Goal: Task Accomplishment & Management: Manage account settings

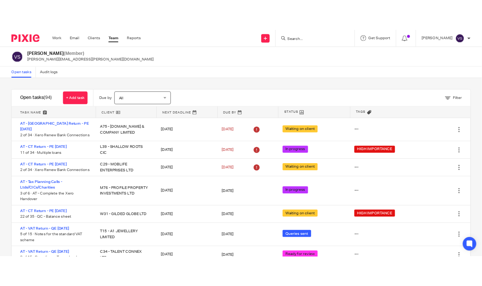
scroll to position [327, 0]
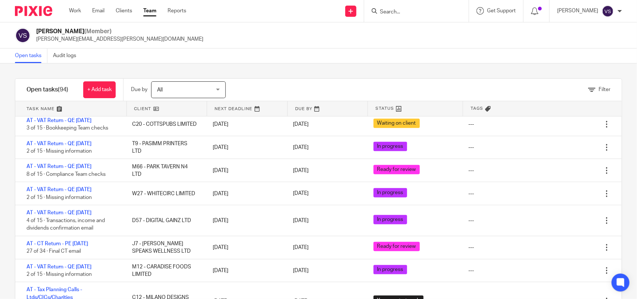
click at [415, 8] on form at bounding box center [419, 10] width 80 height 9
click at [419, 11] on input "Search" at bounding box center [412, 12] width 67 height 7
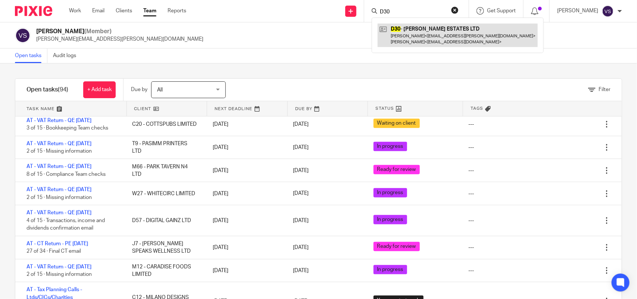
type input "D30"
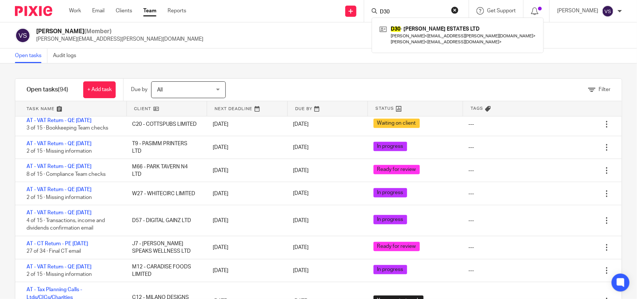
drag, startPoint x: 398, startPoint y: 8, endPoint x: 350, endPoint y: 3, distance: 48.1
click at [350, 3] on div "Send new email Create task Add client Request signature D30 D30 - DICKSON ESTAT…" at bounding box center [418, 11] width 440 height 22
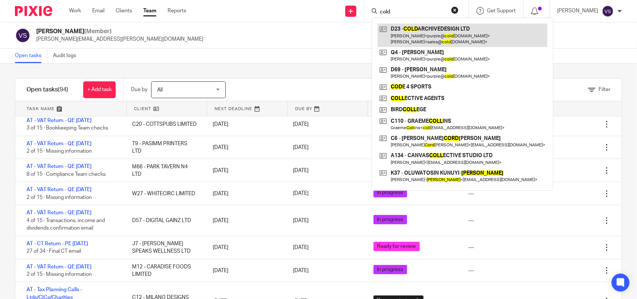
type input "cold"
click at [439, 29] on link at bounding box center [463, 35] width 170 height 23
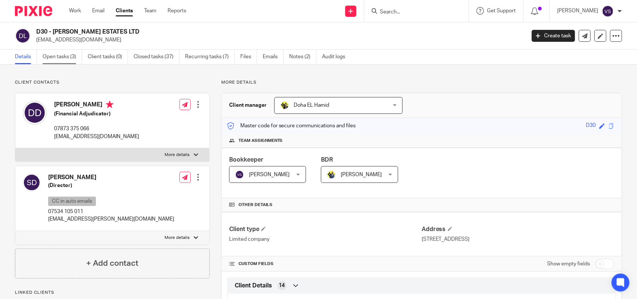
click at [60, 57] on link "Open tasks (3)" at bounding box center [63, 57] width 40 height 15
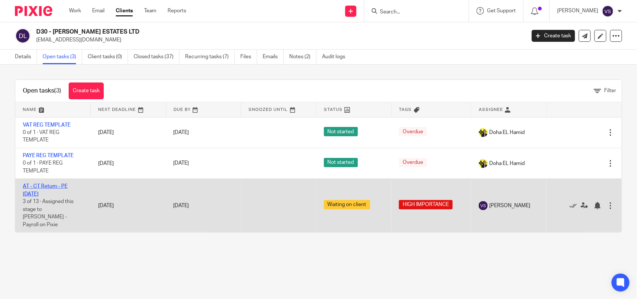
click at [59, 185] on link "AT - CT Return - PE 31-05-2025" at bounding box center [45, 190] width 45 height 13
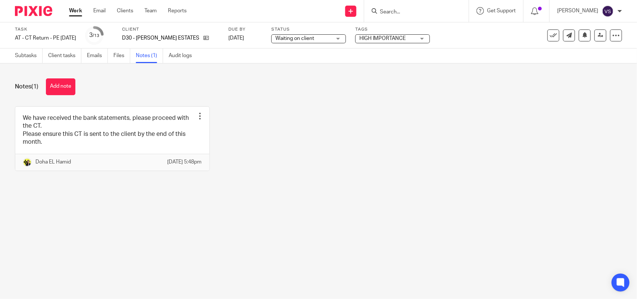
click at [61, 89] on button "Add note" at bounding box center [60, 86] width 29 height 17
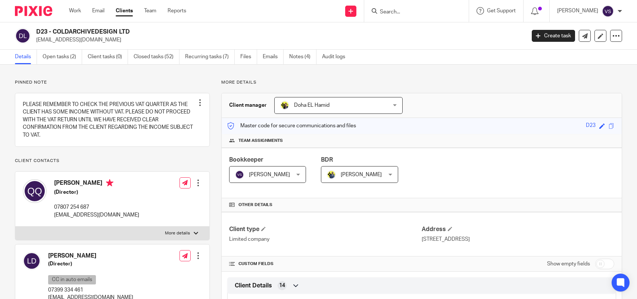
click at [66, 56] on link "Open tasks (2)" at bounding box center [63, 57] width 40 height 15
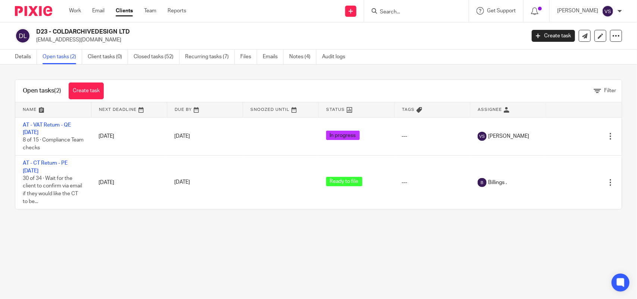
click at [264, 85] on div "Open tasks (2) Create task Filter" at bounding box center [318, 91] width 607 height 22
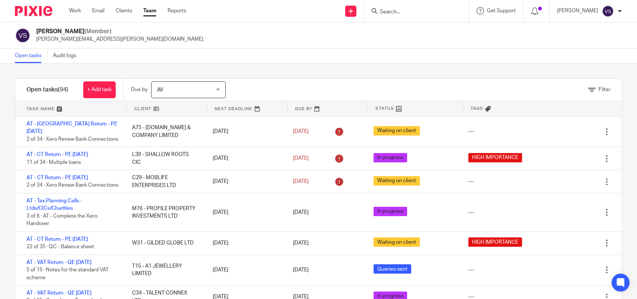
click at [415, 7] on form at bounding box center [419, 10] width 80 height 9
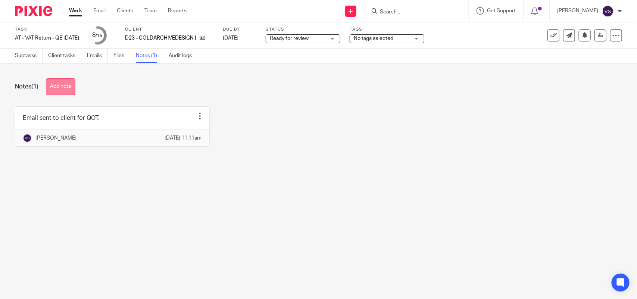
click at [63, 89] on button "Add note" at bounding box center [60, 86] width 29 height 17
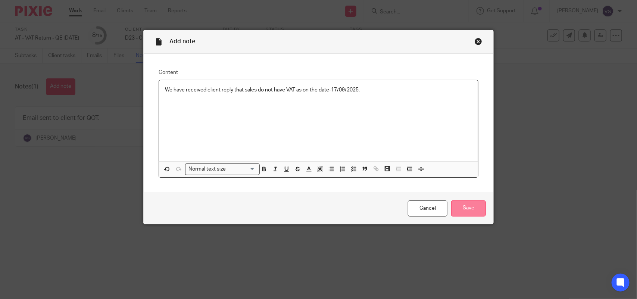
click at [465, 204] on input "Save" at bounding box center [468, 208] width 35 height 16
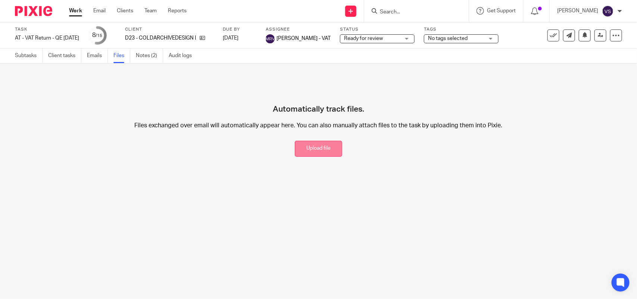
click at [295, 151] on button "Upload file" at bounding box center [318, 149] width 47 height 16
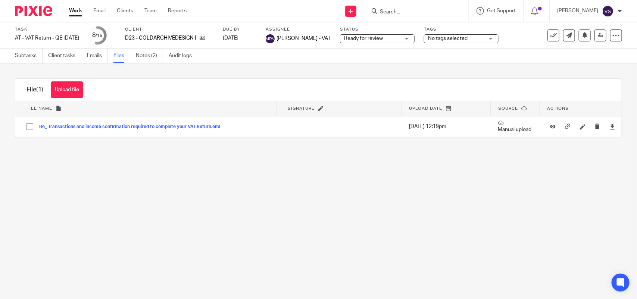
click at [410, 6] on form at bounding box center [419, 10] width 80 height 9
click at [412, 13] on input "Search" at bounding box center [412, 12] width 67 height 7
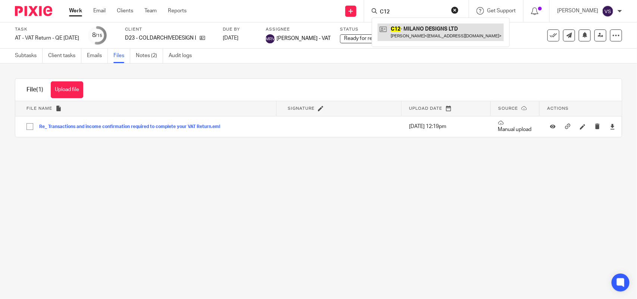
type input "C12"
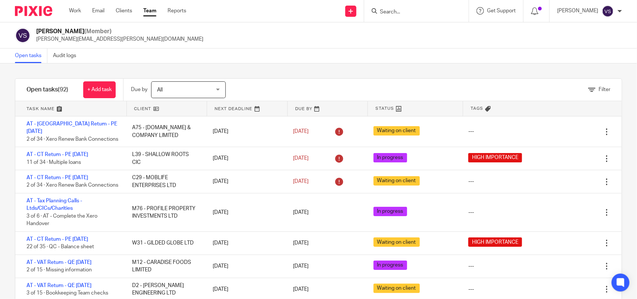
click at [397, 11] on input "Search" at bounding box center [412, 12] width 67 height 7
paste input "M76"
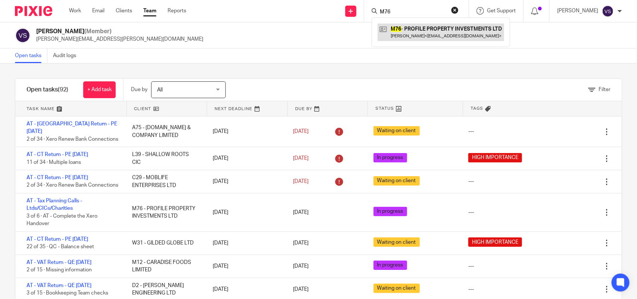
type input "M76"
click at [422, 30] on link at bounding box center [441, 32] width 127 height 17
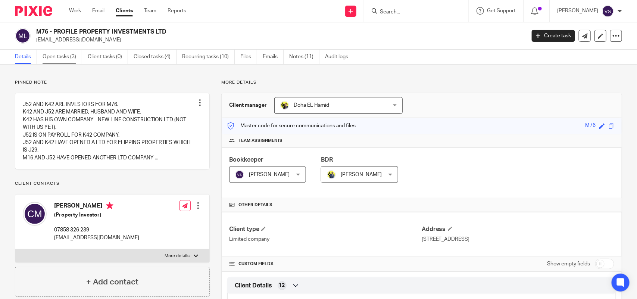
click at [69, 60] on link "Open tasks (3)" at bounding box center [63, 57] width 40 height 15
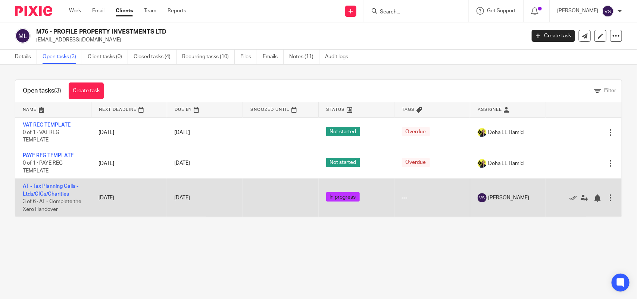
click at [47, 189] on td "AT - Tax Planning Calls - Ltds/CICs/Charities 3 of 6 · AT - Complete the Xero H…" at bounding box center [53, 198] width 76 height 38
click at [52, 185] on link "AT - Tax Planning Calls - Ltds/CICs/Charities" at bounding box center [51, 190] width 56 height 13
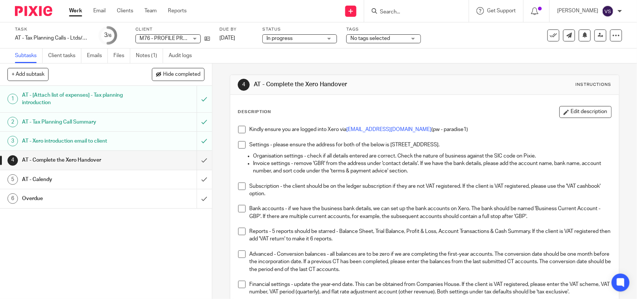
click at [167, 38] on span "M76 - PROFILE PROPERTY INVESTMENTS LTD" at bounding box center [195, 38] width 110 height 5
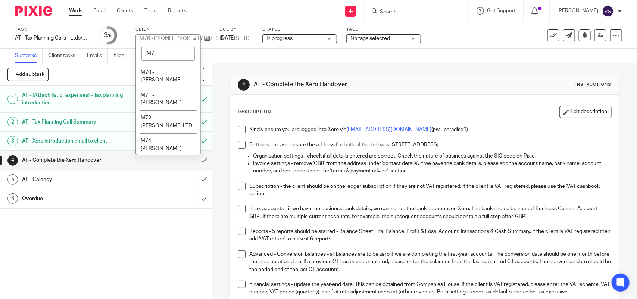
type input "M76"
click at [248, 54] on div "Subtasks Client tasks Emails Files Notes (1) Audit logs" at bounding box center [318, 56] width 637 height 15
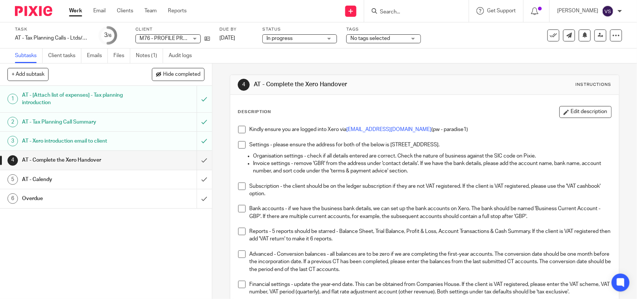
click at [238, 133] on span at bounding box center [241, 129] width 7 height 7
click at [242, 149] on li "Settings - please ensure the address for both of the below is 320 City Road, Lo…" at bounding box center [424, 146] width 373 height 11
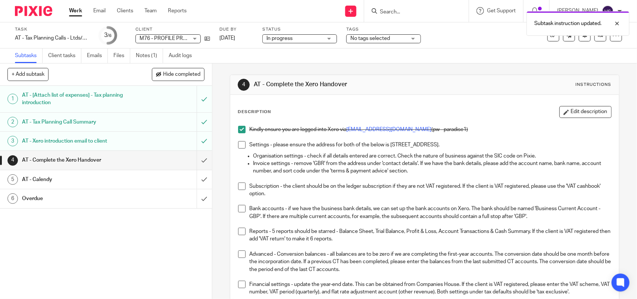
click at [240, 143] on span at bounding box center [241, 144] width 7 height 7
click at [240, 187] on span at bounding box center [241, 186] width 7 height 7
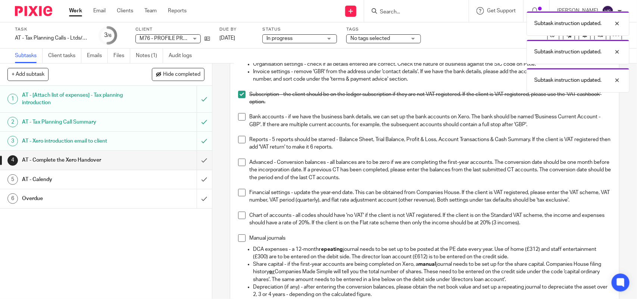
scroll to position [93, 0]
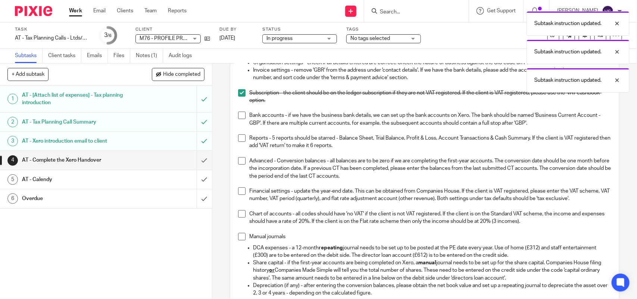
click at [238, 116] on span at bounding box center [241, 115] width 7 height 7
click at [238, 142] on span at bounding box center [241, 137] width 7 height 7
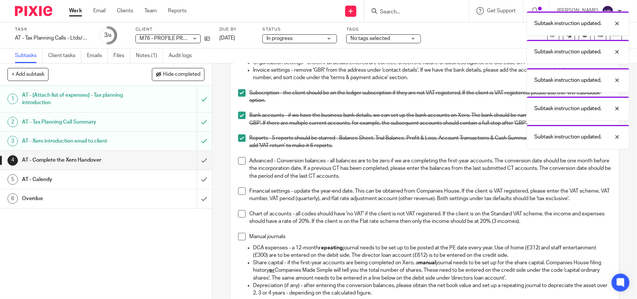
click at [238, 162] on span at bounding box center [241, 160] width 7 height 7
click at [238, 191] on span at bounding box center [241, 190] width 7 height 7
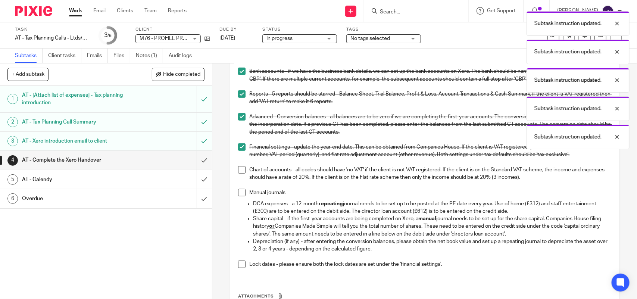
scroll to position [187, 0]
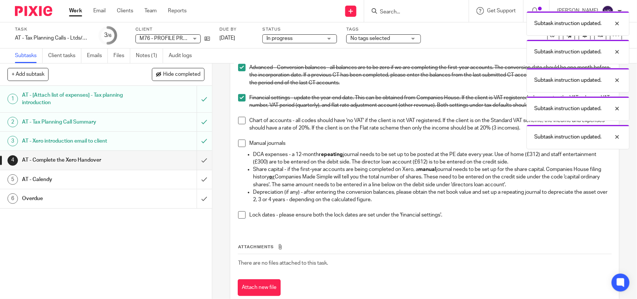
click at [243, 124] on span at bounding box center [241, 120] width 7 height 7
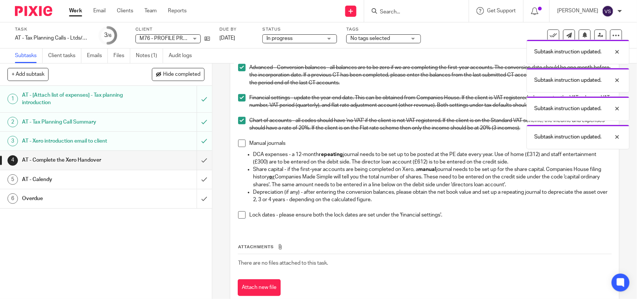
click at [238, 147] on span at bounding box center [241, 143] width 7 height 7
click at [240, 219] on span at bounding box center [241, 214] width 7 height 7
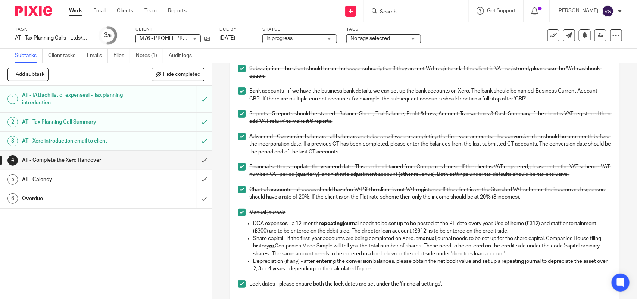
scroll to position [0, 0]
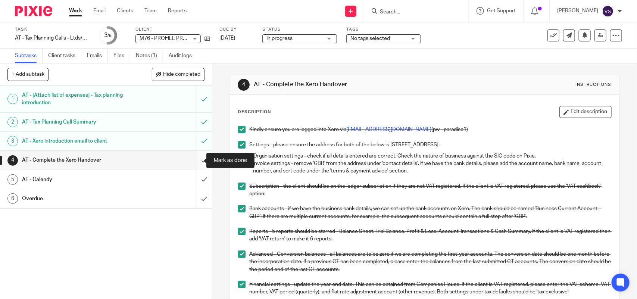
click at [197, 157] on input "submit" at bounding box center [106, 160] width 212 height 19
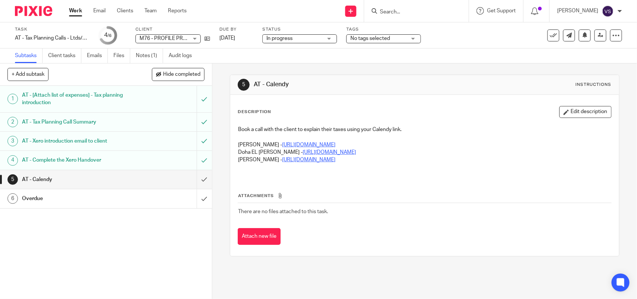
click at [299, 41] on span "In progress" at bounding box center [295, 39] width 56 height 8
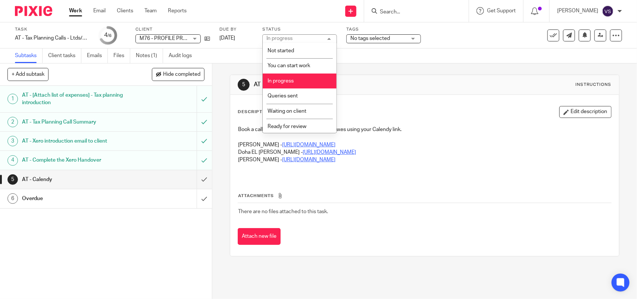
click at [297, 77] on li "In progress" at bounding box center [300, 81] width 74 height 15
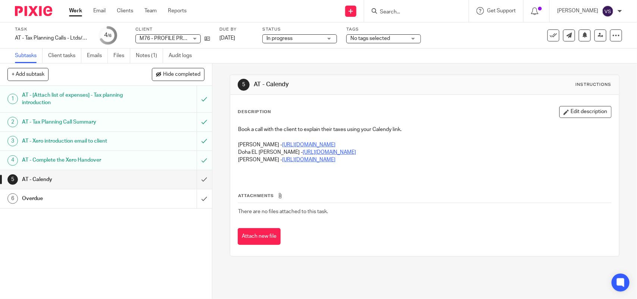
click at [387, 62] on div "Subtasks Client tasks Emails Files Notes (1) Audit logs" at bounding box center [318, 56] width 637 height 15
click at [598, 37] on icon at bounding box center [601, 35] width 6 height 6
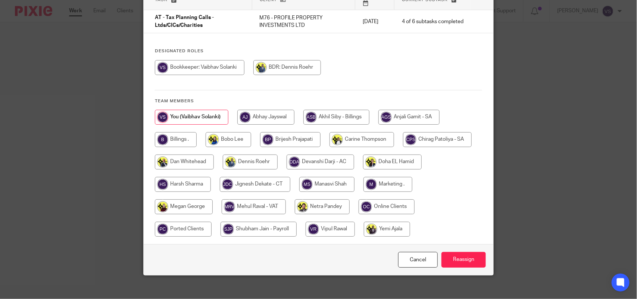
scroll to position [65, 0]
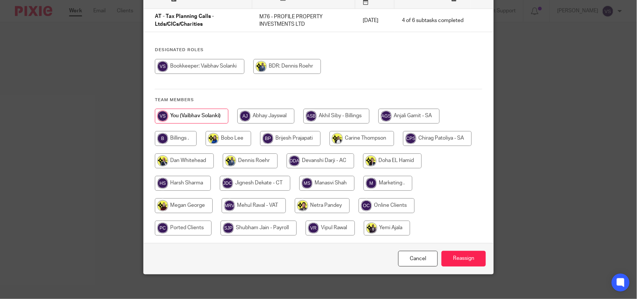
click at [398, 153] on input "radio" at bounding box center [392, 160] width 59 height 15
radio input "true"
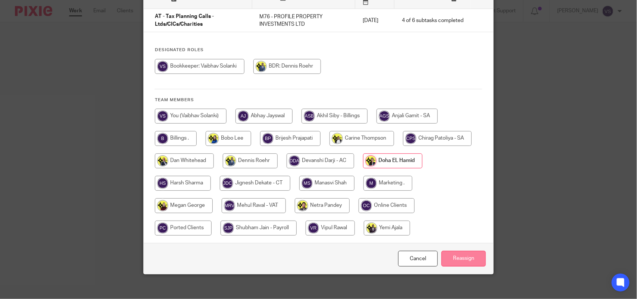
click at [467, 251] on input "Reassign" at bounding box center [464, 259] width 44 height 16
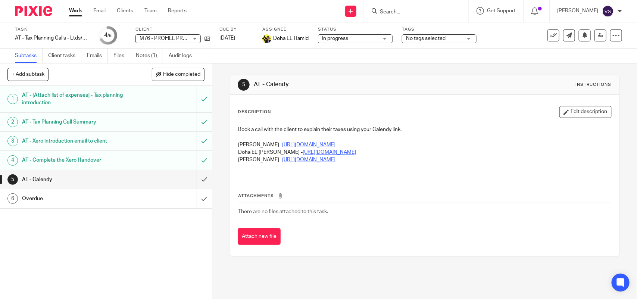
click at [415, 10] on input "Search" at bounding box center [412, 12] width 67 height 7
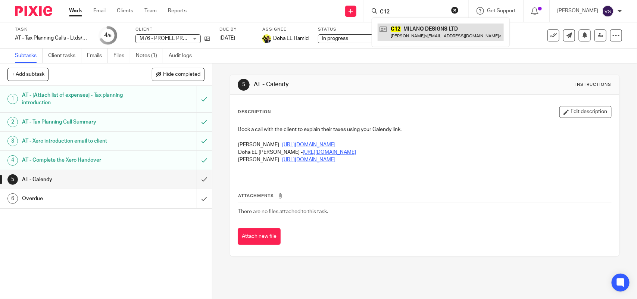
type input "C12"
click at [426, 28] on link at bounding box center [441, 32] width 126 height 17
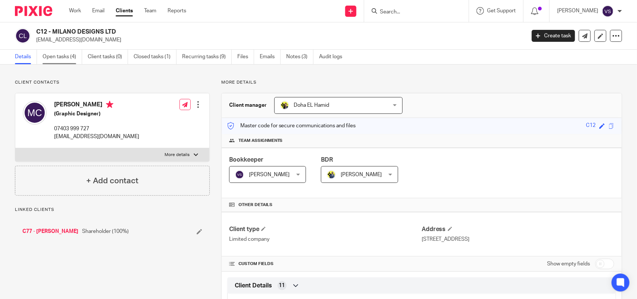
click at [60, 55] on link "Open tasks (4)" at bounding box center [63, 57] width 40 height 15
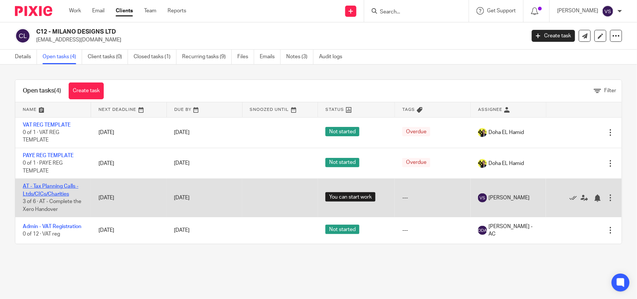
click at [51, 187] on link "AT - Tax Planning Calls - Ltds/CICs/Charities" at bounding box center [51, 190] width 56 height 13
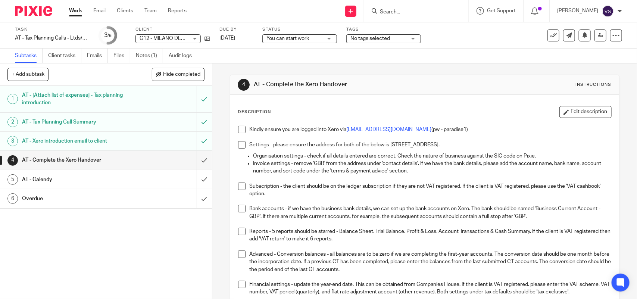
click at [239, 131] on span at bounding box center [241, 129] width 7 height 7
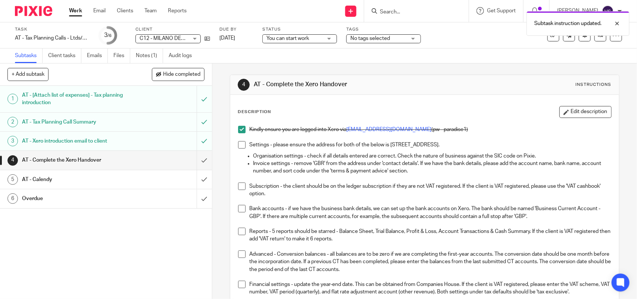
click at [240, 144] on span at bounding box center [241, 144] width 7 height 7
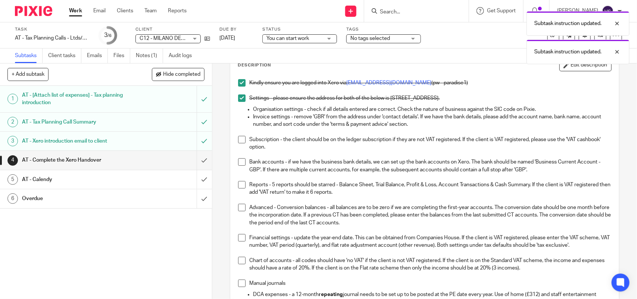
click at [238, 140] on span at bounding box center [241, 139] width 7 height 7
click at [238, 160] on span at bounding box center [241, 161] width 7 height 7
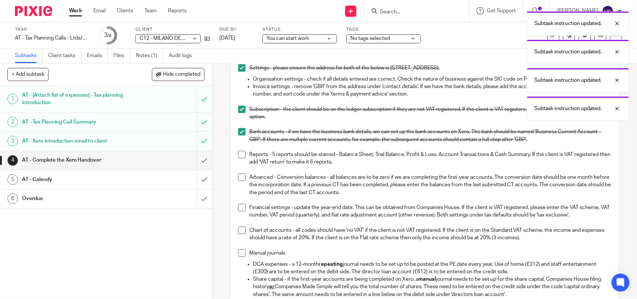
scroll to position [93, 0]
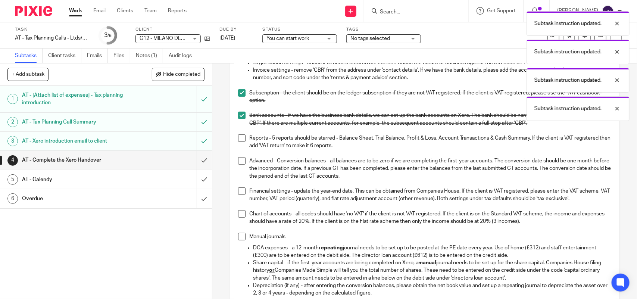
click at [241, 139] on span at bounding box center [241, 137] width 7 height 7
click at [240, 160] on span at bounding box center [241, 160] width 7 height 7
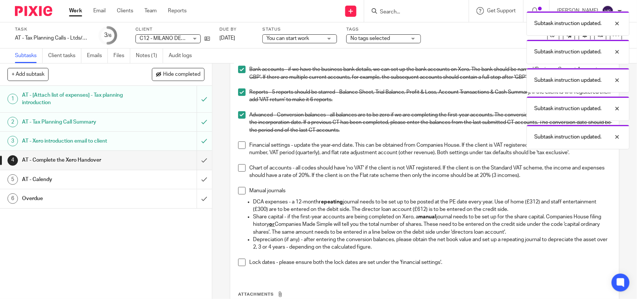
scroll to position [140, 0]
click at [238, 144] on span at bounding box center [241, 144] width 7 height 7
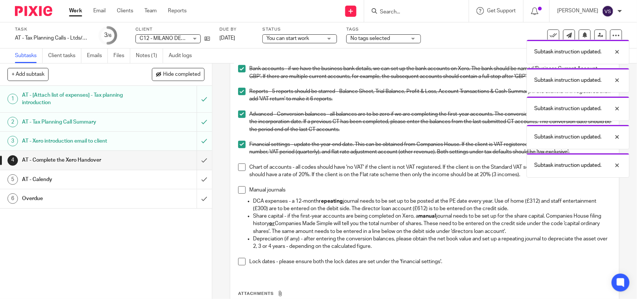
click at [239, 171] on span at bounding box center [241, 167] width 7 height 7
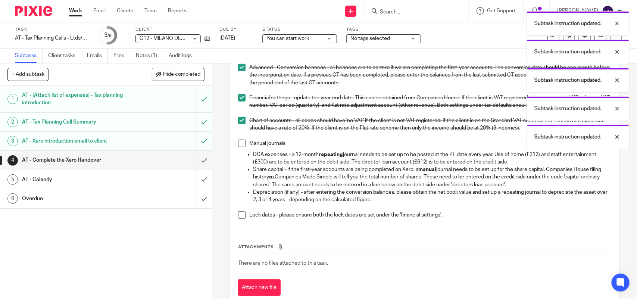
click at [238, 147] on span at bounding box center [241, 143] width 7 height 7
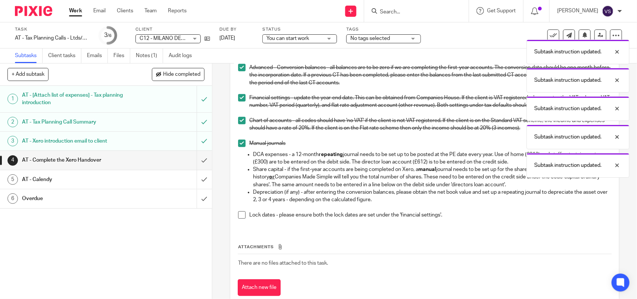
click at [241, 219] on span at bounding box center [241, 214] width 7 height 7
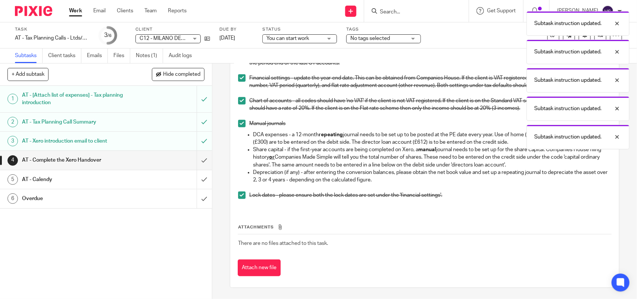
scroll to position [0, 0]
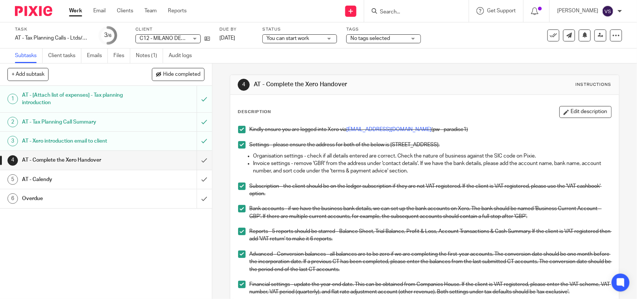
click at [316, 37] on span "You can start work" at bounding box center [295, 39] width 56 height 8
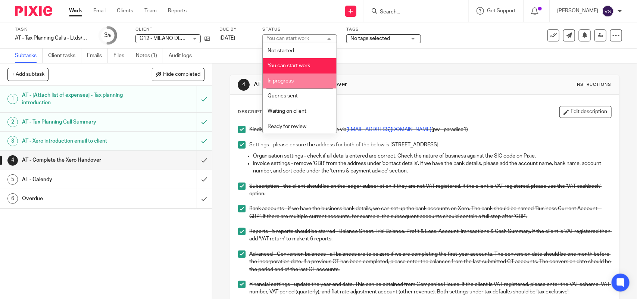
click at [312, 75] on li "In progress" at bounding box center [300, 81] width 74 height 15
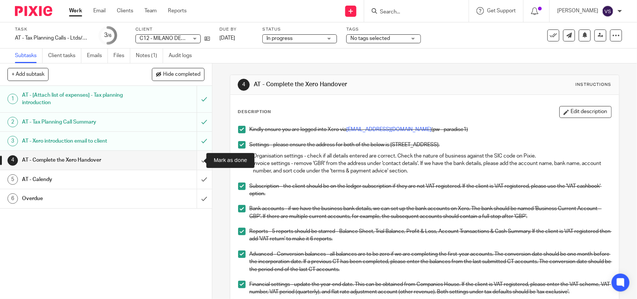
click at [196, 159] on input "submit" at bounding box center [106, 160] width 212 height 19
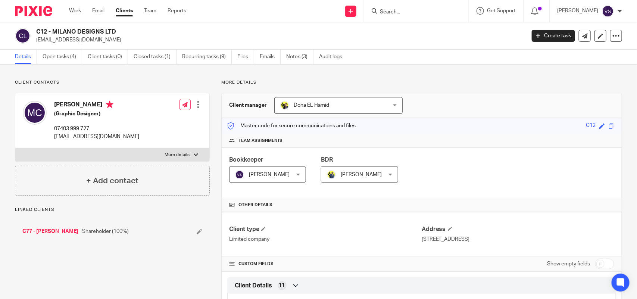
drag, startPoint x: 36, startPoint y: 30, endPoint x: 122, endPoint y: 30, distance: 86.6
click at [122, 30] on h2 "C12 - MILANO DESIGNS LTD" at bounding box center [230, 32] width 388 height 8
copy h2 "C12 - MILANO DESIGNS LTD"
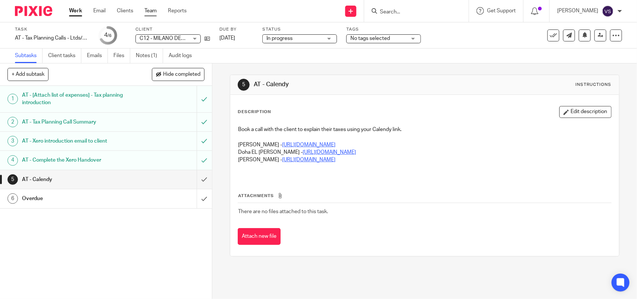
click at [152, 11] on link "Team" at bounding box center [150, 10] width 12 height 7
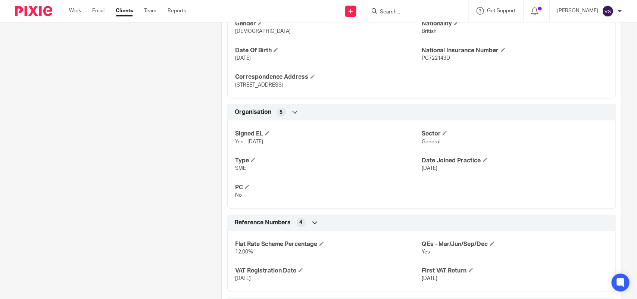
scroll to position [513, 0]
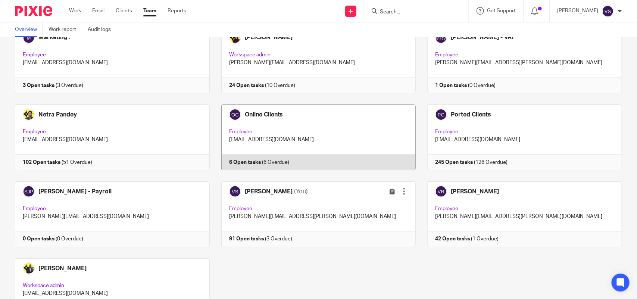
scroll to position [491, 0]
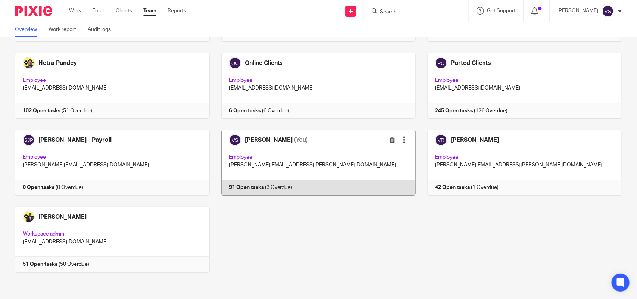
click at [345, 148] on link at bounding box center [313, 163] width 206 height 66
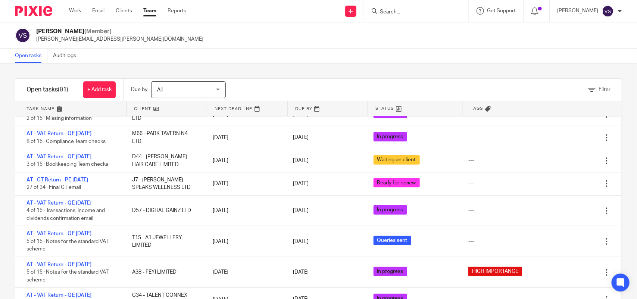
scroll to position [280, 0]
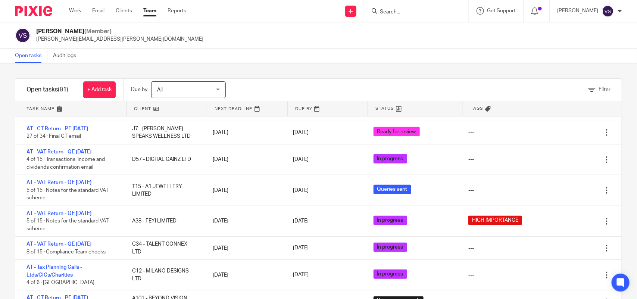
click at [435, 6] on div at bounding box center [416, 11] width 105 height 22
click at [430, 10] on input "Search" at bounding box center [412, 12] width 67 height 7
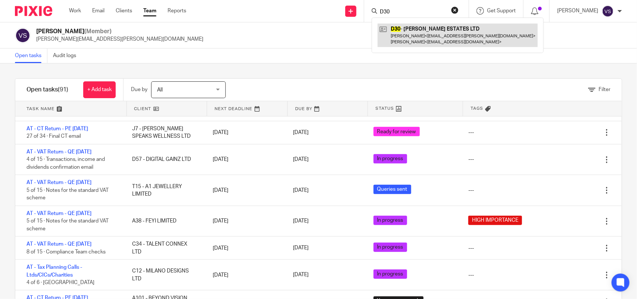
type input "D30"
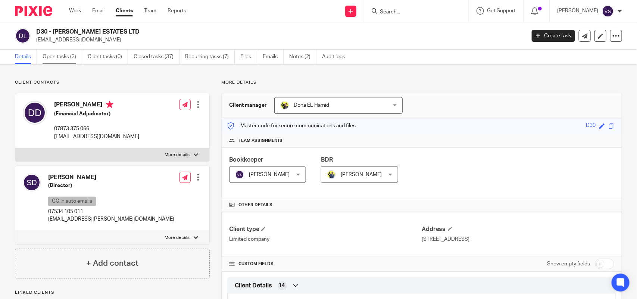
click at [66, 50] on link "Open tasks (3)" at bounding box center [63, 57] width 40 height 15
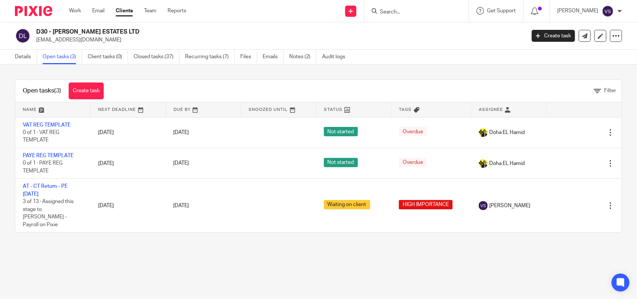
click at [411, 9] on input "Search" at bounding box center [412, 12] width 67 height 7
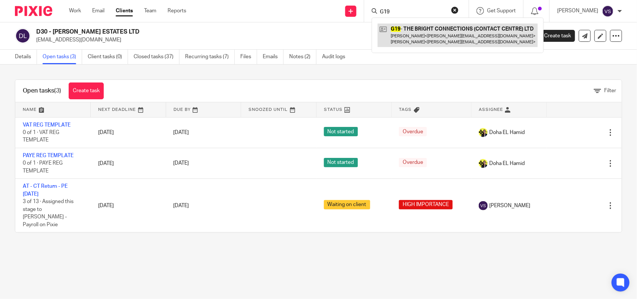
type input "G19"
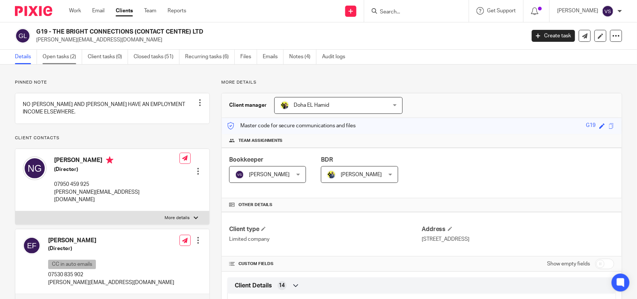
click at [60, 60] on link "Open tasks (2)" at bounding box center [63, 57] width 40 height 15
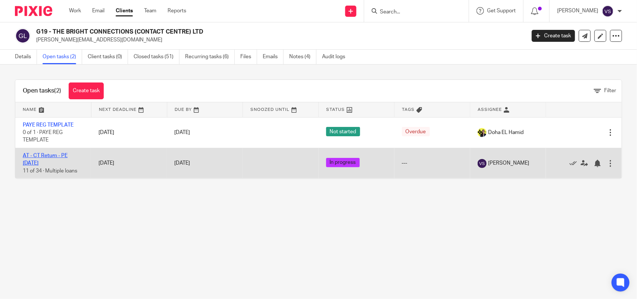
click at [46, 157] on link "AT - CT Return - PE [DATE]" at bounding box center [45, 159] width 45 height 13
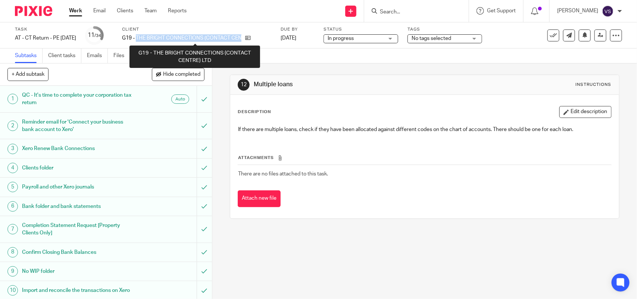
drag, startPoint x: 149, startPoint y: 37, endPoint x: 254, endPoint y: 36, distance: 104.5
click at [242, 36] on p "G19 - THE BRIGHT CONNECTIONS (CONTACT CENTRE) LTD" at bounding box center [181, 37] width 119 height 7
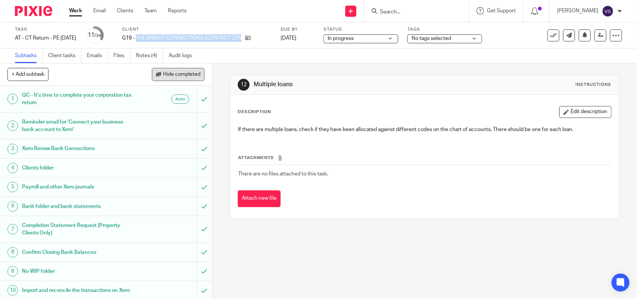
copy p "THE BRIGHT CONNECTIONS (CONTACT CEN"
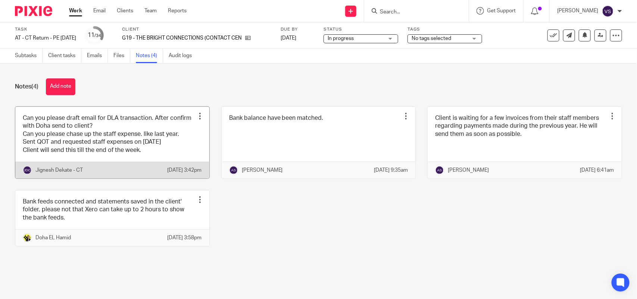
click at [133, 131] on link at bounding box center [112, 143] width 194 height 72
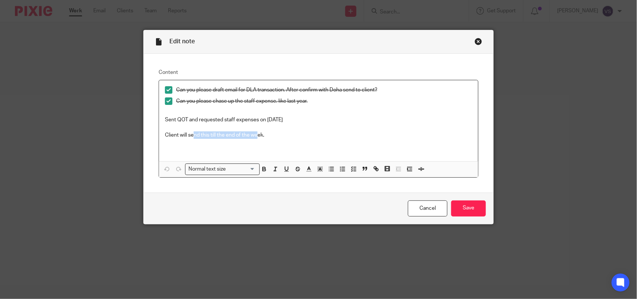
drag, startPoint x: 191, startPoint y: 135, endPoint x: 256, endPoint y: 135, distance: 64.6
click at [256, 135] on p "Client will send this till the end of the week." at bounding box center [318, 134] width 307 height 7
click at [264, 135] on p "Client will send this till the end of the week." at bounding box center [318, 134] width 307 height 7
drag, startPoint x: 264, startPoint y: 135, endPoint x: 160, endPoint y: 117, distance: 105.7
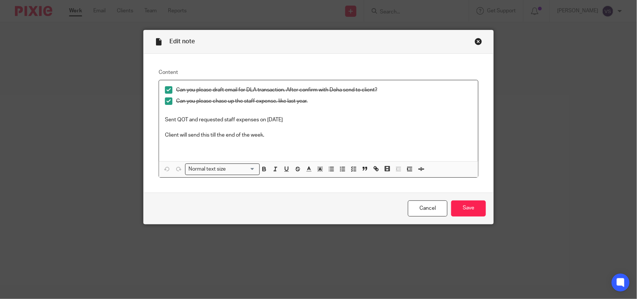
click at [160, 117] on div "Can you please draft email for DLA transaction. After confirm with Doha send to…" at bounding box center [318, 120] width 319 height 81
click at [324, 119] on p "Sent QOT and requested staff expenses on [DATE]" at bounding box center [318, 119] width 307 height 7
click at [477, 41] on div "Close this dialog window" at bounding box center [478, 41] width 7 height 7
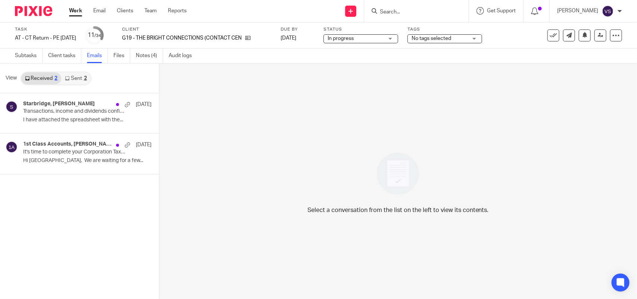
click at [45, 76] on link "Received 2" at bounding box center [41, 78] width 40 height 12
click at [58, 119] on p "I have attached the spreadsheet with the..." at bounding box center [76, 120] width 106 height 6
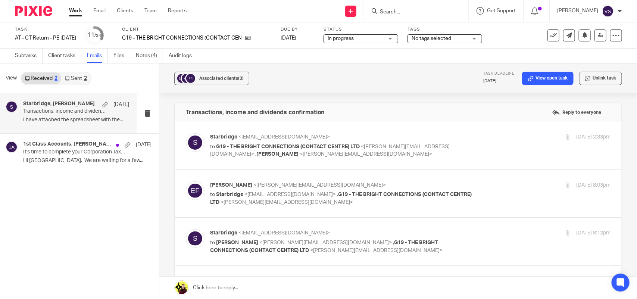
click at [389, 142] on div "Starbridge <[EMAIL_ADDRESS][DOMAIN_NAME]> to G19 - THE BRIGHT CONNECTIONS (CONT…" at bounding box center [343, 145] width 267 height 25
checkbox input "true"
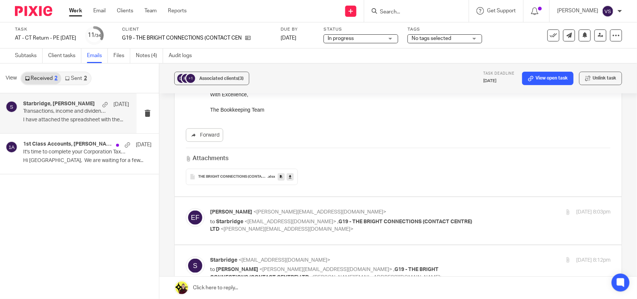
scroll to position [373, 0]
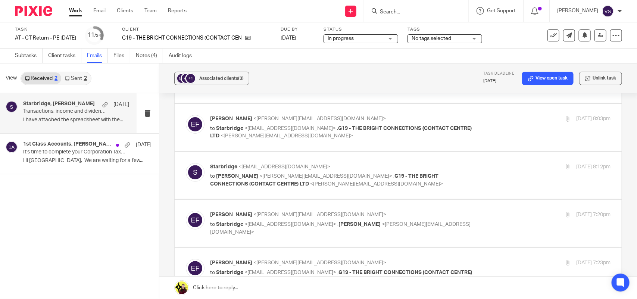
click at [399, 133] on p "to Starbridge <[EMAIL_ADDRESS][DOMAIN_NAME]> , G19 - THE BRIGHT CONNECTIONS (CO…" at bounding box center [343, 132] width 267 height 15
checkbox input "true"
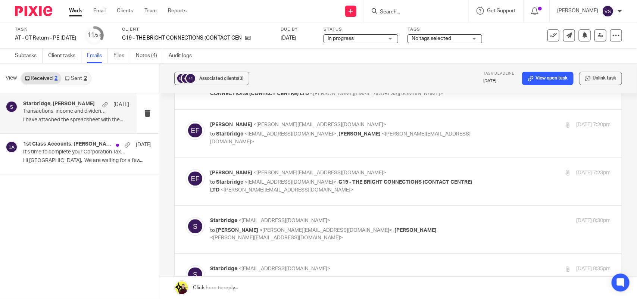
scroll to position [700, 0]
click at [399, 133] on span "<[PERSON_NAME][EMAIL_ADDRESS][DOMAIN_NAME]>" at bounding box center [340, 137] width 261 height 13
checkbox input "true"
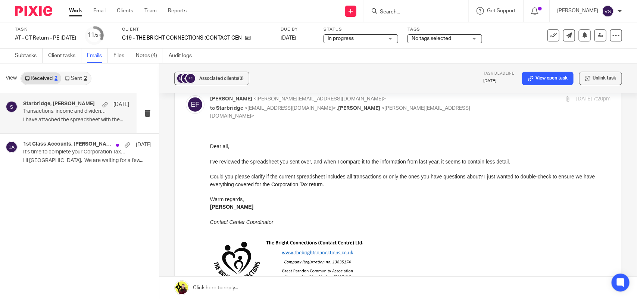
scroll to position [747, 0]
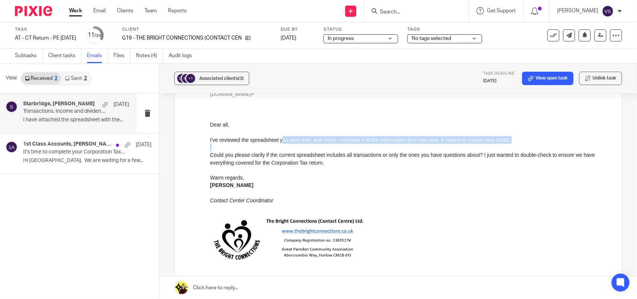
drag, startPoint x: 280, startPoint y: 136, endPoint x: 499, endPoint y: 144, distance: 218.9
click at [499, 144] on div "I've reviewed the spreadsheet you sent over, and when I compare it to the infor…" at bounding box center [410, 151] width 401 height 30
click at [499, 144] on div at bounding box center [410, 146] width 401 height 7
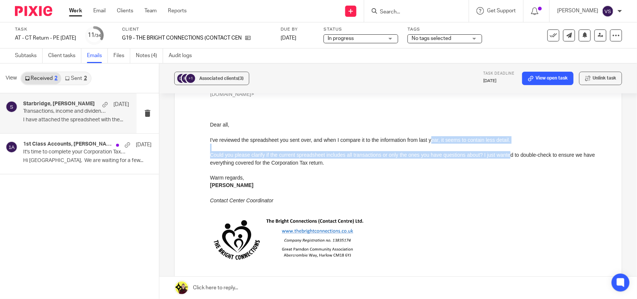
drag, startPoint x: 432, startPoint y: 136, endPoint x: 507, endPoint y: 150, distance: 76.5
click at [507, 150] on div "I've reviewed the spreadsheet you sent over, and when I compare it to the infor…" at bounding box center [410, 151] width 401 height 30
click at [508, 151] on div "Could you please clarify if the current spreadsheet includes all transactions o…" at bounding box center [410, 158] width 401 height 15
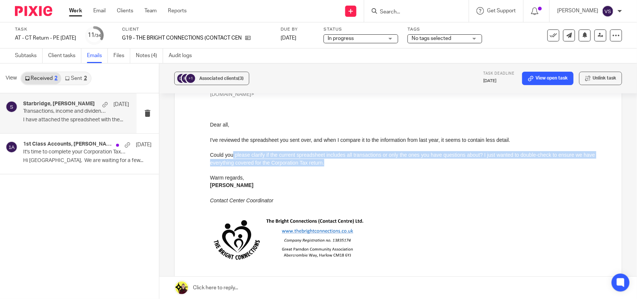
drag, startPoint x: 234, startPoint y: 155, endPoint x: 337, endPoint y: 162, distance: 103.7
click at [337, 162] on div "Could you please clarify if the current spreadsheet includes all transactions o…" at bounding box center [410, 158] width 401 height 15
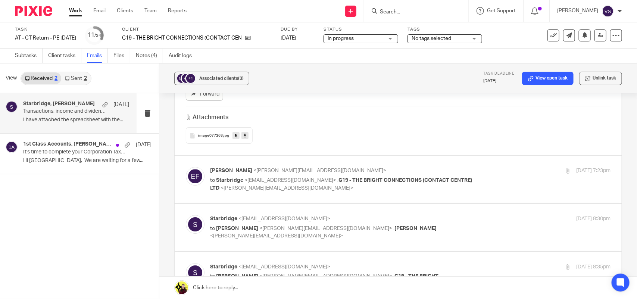
scroll to position [980, 0]
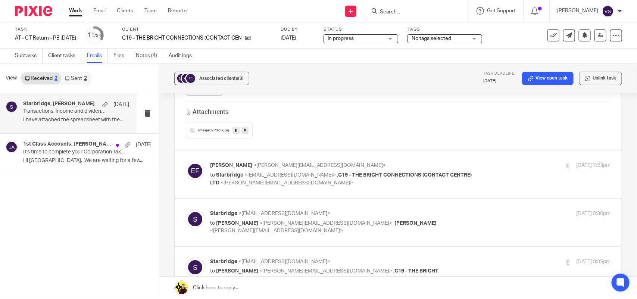
click at [439, 167] on p "[PERSON_NAME] <[PERSON_NAME][EMAIL_ADDRESS][DOMAIN_NAME]>" at bounding box center [343, 166] width 267 height 8
checkbox input "true"
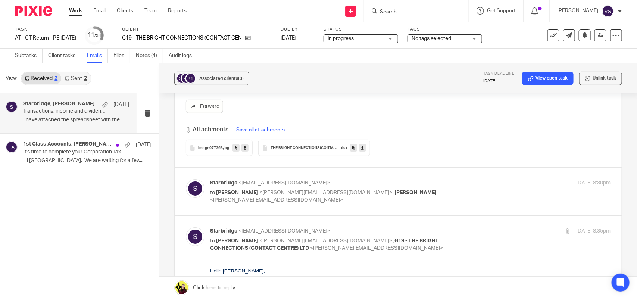
scroll to position [1260, 0]
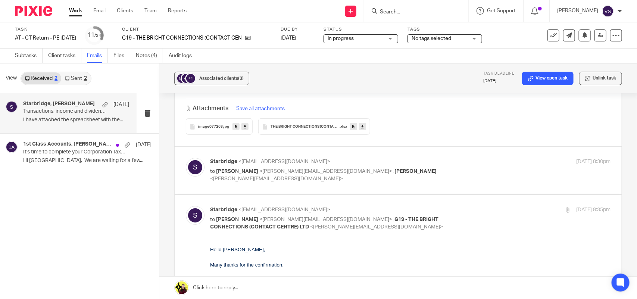
click at [439, 167] on div "Starbridge <[EMAIL_ADDRESS][DOMAIN_NAME]> to [PERSON_NAME] <[PERSON_NAME][EMAIL…" at bounding box center [343, 170] width 267 height 25
checkbox input "true"
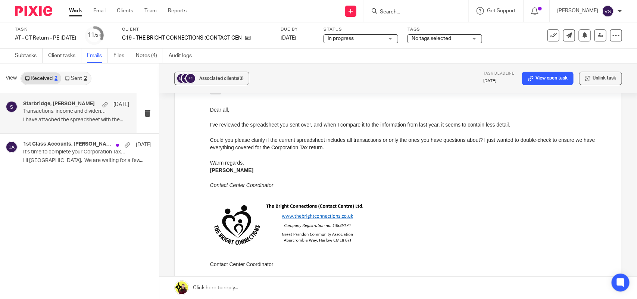
scroll to position [1447, 0]
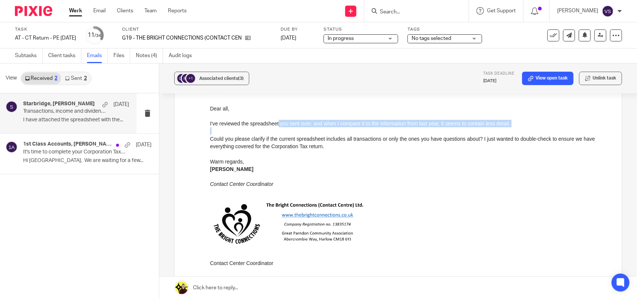
drag, startPoint x: 277, startPoint y: 121, endPoint x: 433, endPoint y: 130, distance: 155.6
click at [433, 130] on div "I've reviewed the spreadsheet you sent over, and when I compare it to the infor…" at bounding box center [410, 135] width 401 height 30
click at [433, 130] on div at bounding box center [410, 130] width 401 height 7
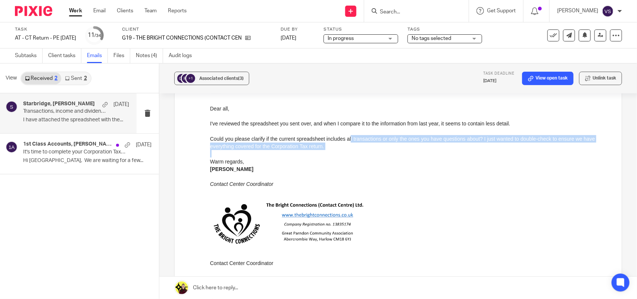
drag, startPoint x: 357, startPoint y: 139, endPoint x: 430, endPoint y: 152, distance: 73.6
click at [430, 152] on div "Dear all, I've reviewed the spreadsheet you sent over, and when I compare it to…" at bounding box center [410, 174] width 401 height 155
click at [430, 152] on div at bounding box center [410, 153] width 401 height 7
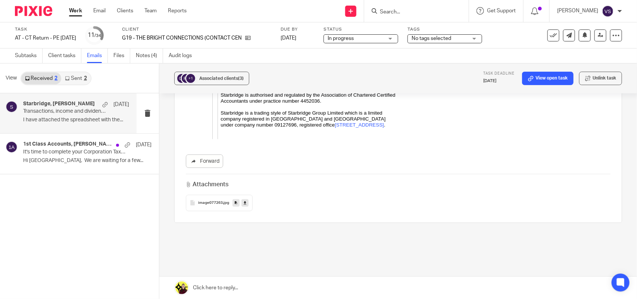
scroll to position [2941, 0]
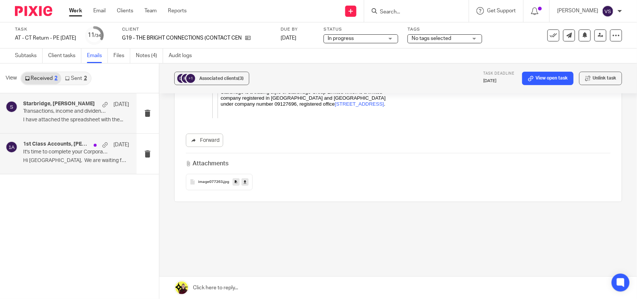
click at [66, 142] on h4 "1st Class Accounts, [PERSON_NAME]" at bounding box center [56, 144] width 67 height 6
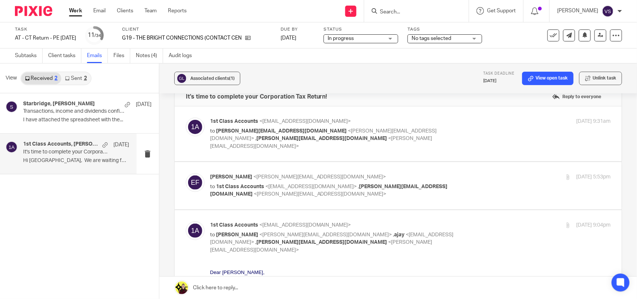
scroll to position [0, 0]
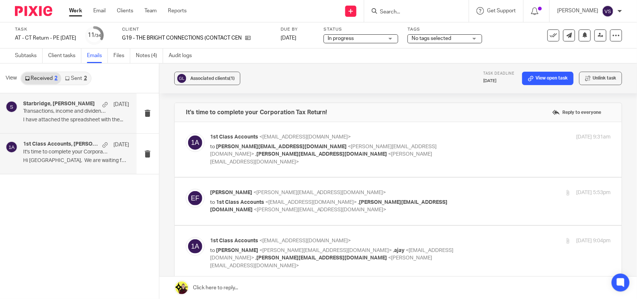
click at [73, 102] on h4 "Starbridge, [PERSON_NAME]" at bounding box center [59, 104] width 72 height 6
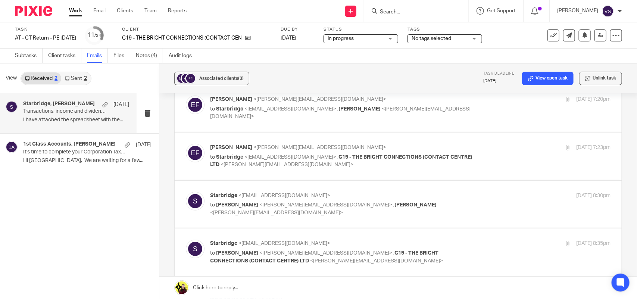
scroll to position [187, 0]
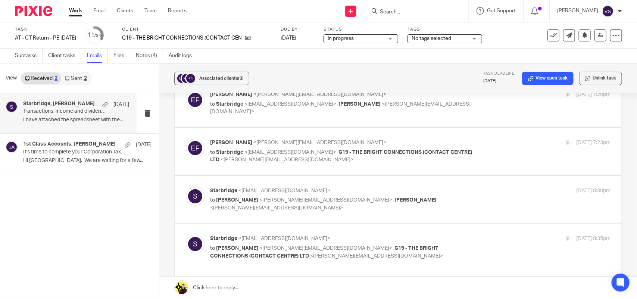
click at [367, 170] on label at bounding box center [398, 151] width 447 height 47
click at [186, 139] on input "checkbox" at bounding box center [186, 139] width 0 height 0
checkbox input "true"
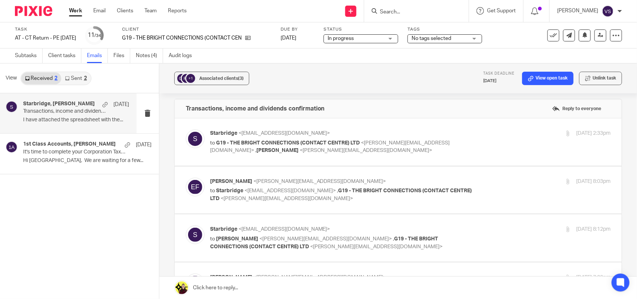
scroll to position [0, 0]
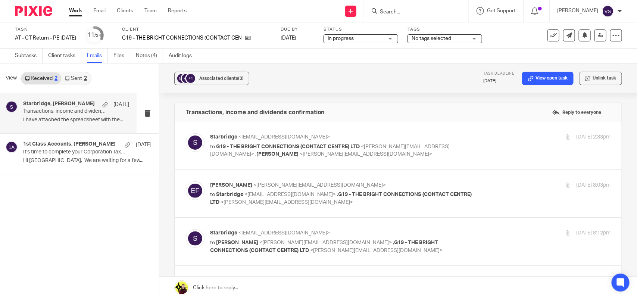
click at [441, 165] on label at bounding box center [398, 145] width 447 height 47
click at [186, 133] on input "checkbox" at bounding box center [186, 133] width 0 height 0
checkbox input "true"
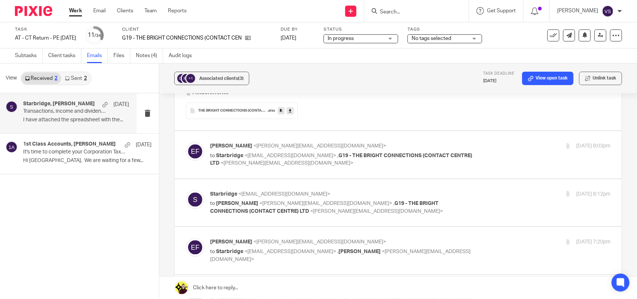
scroll to position [373, 0]
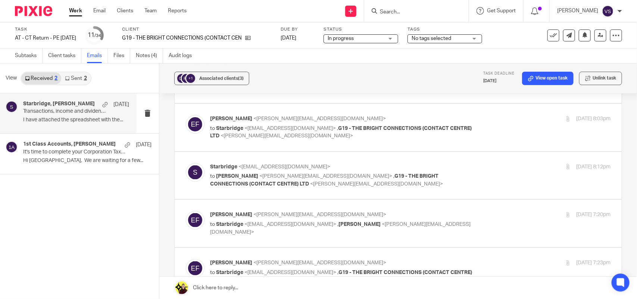
click at [460, 143] on label at bounding box center [398, 127] width 447 height 47
click at [186, 115] on input "checkbox" at bounding box center [186, 115] width 0 height 0
checkbox input "true"
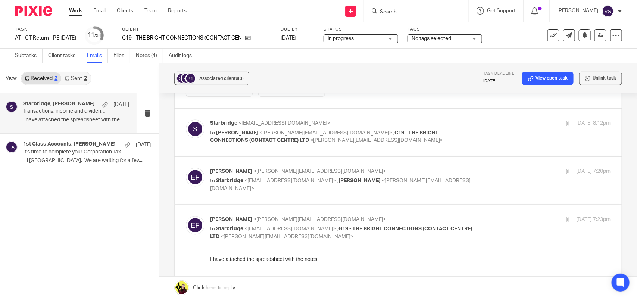
scroll to position [653, 0]
click at [454, 159] on label at bounding box center [398, 179] width 447 height 47
click at [186, 167] on input "checkbox" at bounding box center [186, 167] width 0 height 0
checkbox input "true"
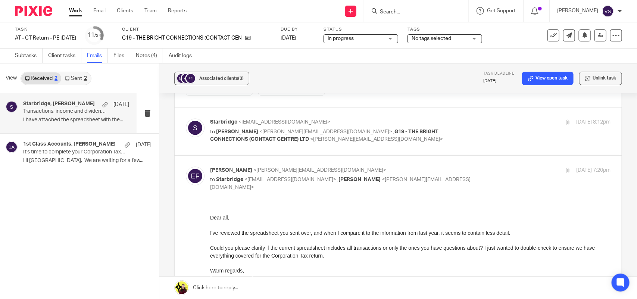
scroll to position [0, 0]
click at [456, 149] on label at bounding box center [398, 131] width 447 height 47
click at [186, 119] on input "checkbox" at bounding box center [186, 118] width 0 height 0
checkbox input "true"
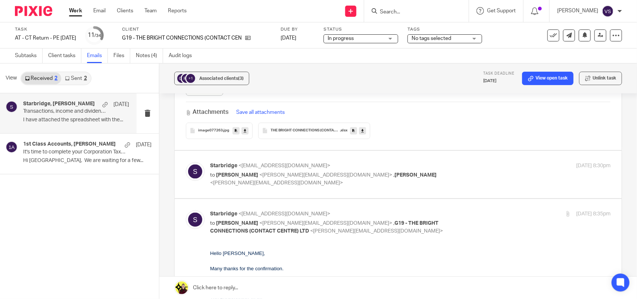
scroll to position [2007, 0]
click at [361, 132] on icon at bounding box center [362, 130] width 3 height 6
